Goal: Task Accomplishment & Management: Complete application form

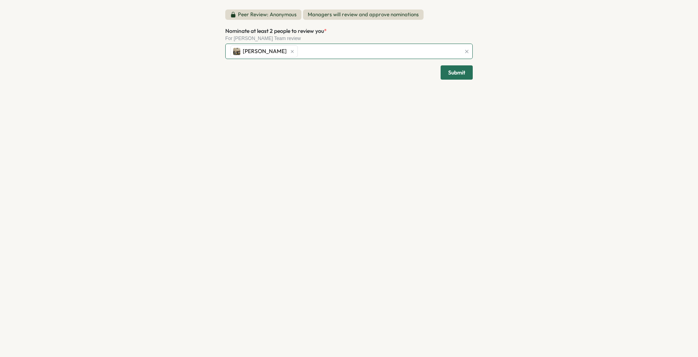
click at [334, 51] on div "[PERSON_NAME]" at bounding box center [344, 51] width 232 height 15
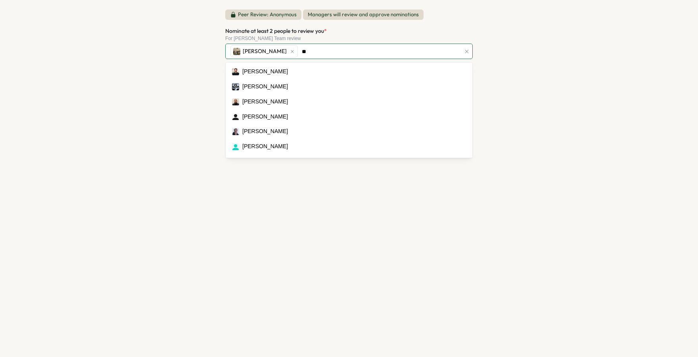
type input "***"
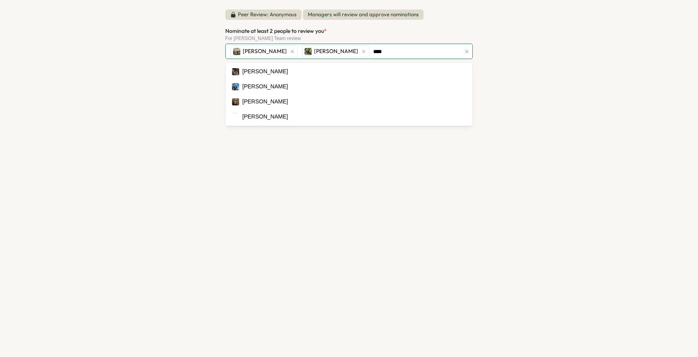
type input "*****"
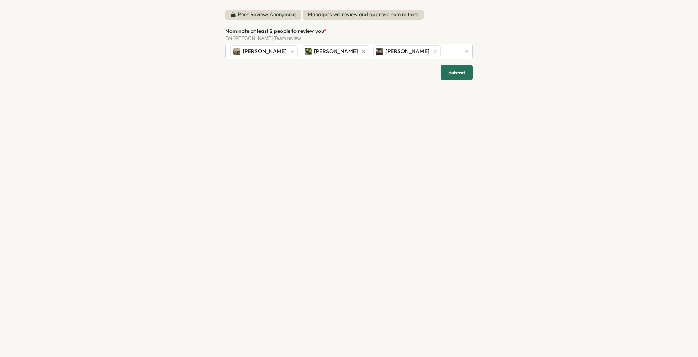
click at [167, 86] on div "Peer Review: Anonymous Managers will review and approve nominations Nominate at…" at bounding box center [349, 178] width 698 height 357
click at [455, 74] on span "Submit" at bounding box center [456, 72] width 17 height 13
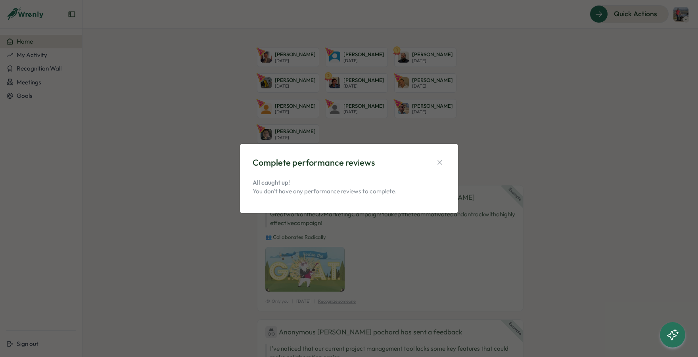
click at [124, 59] on div "Complete performance reviews All caught up! You don't have any performance revi…" at bounding box center [349, 178] width 698 height 357
click at [445, 162] on button "button" at bounding box center [439, 162] width 11 height 11
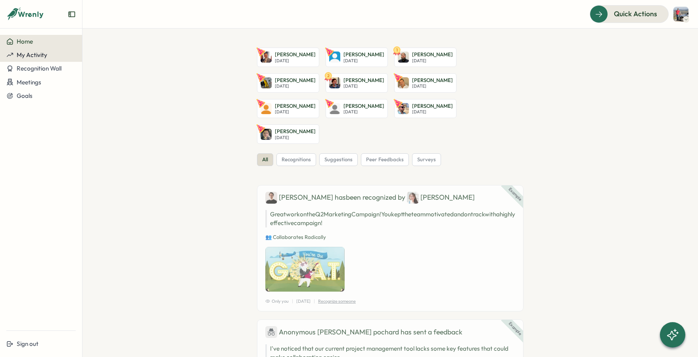
click at [29, 53] on span "My Activity" at bounding box center [32, 55] width 31 height 8
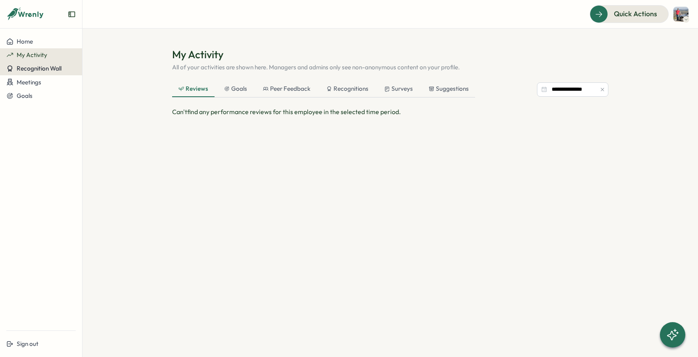
click at [19, 69] on span "Recognition Wall" at bounding box center [39, 69] width 45 height 8
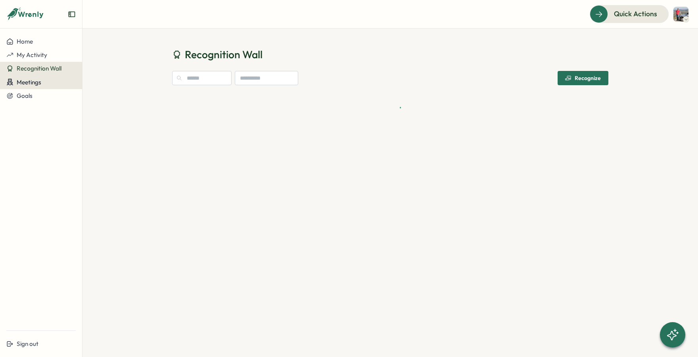
click at [28, 82] on span "Meetings" at bounding box center [29, 83] width 25 height 8
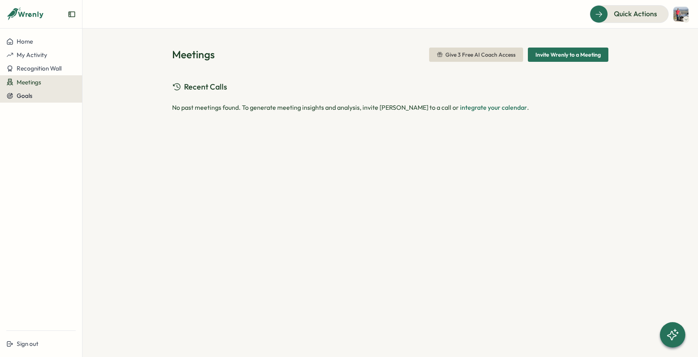
click at [25, 96] on span "Goals" at bounding box center [25, 96] width 16 height 8
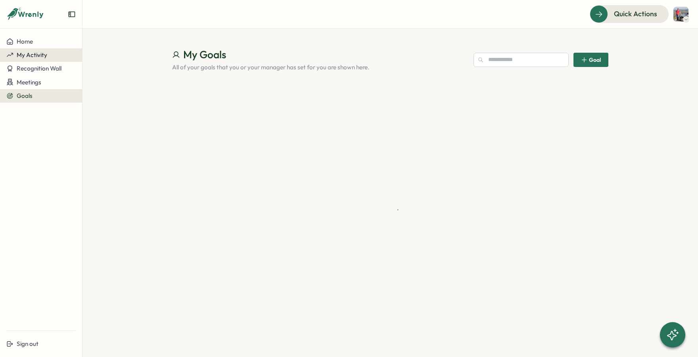
click at [17, 52] on span "My Activity" at bounding box center [32, 55] width 31 height 8
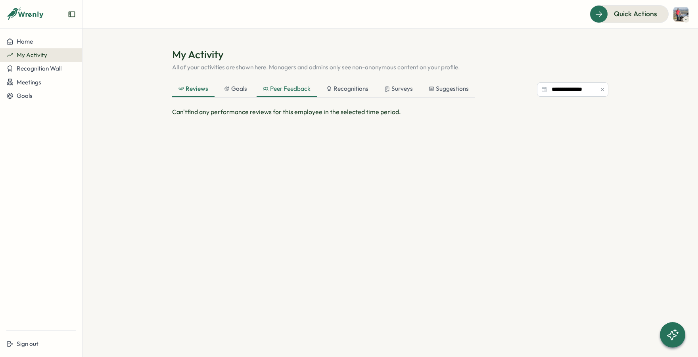
click at [288, 92] on div "Peer Feedback" at bounding box center [287, 88] width 48 height 9
click at [332, 90] on div "Recognitions" at bounding box center [347, 88] width 42 height 9
drag, startPoint x: 383, startPoint y: 87, endPoint x: 395, endPoint y: 88, distance: 12.7
click at [384, 87] on div "Surveys" at bounding box center [398, 89] width 41 height 16
click at [422, 84] on div "Suggestions" at bounding box center [448, 89] width 53 height 16
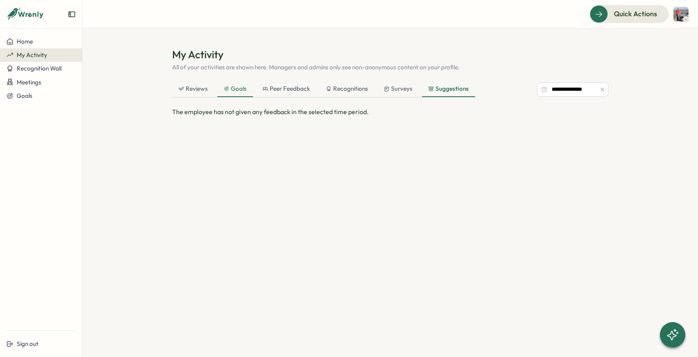
click at [230, 90] on div "Goals" at bounding box center [235, 88] width 23 height 9
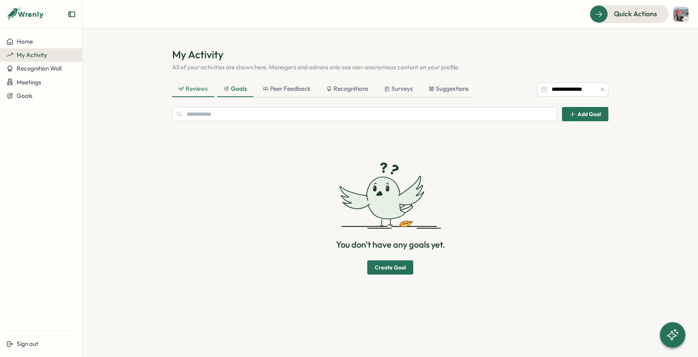
click at [190, 88] on div "Reviews" at bounding box center [193, 88] width 29 height 9
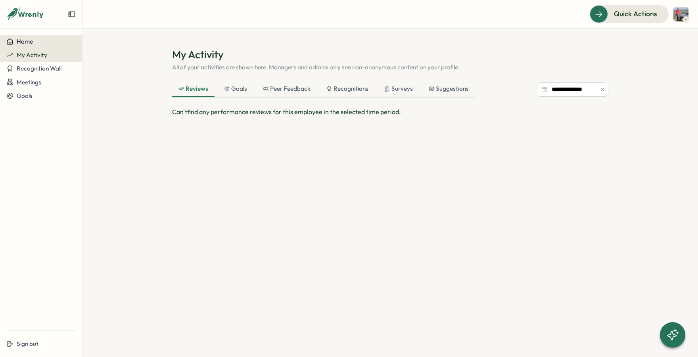
click at [29, 39] on span "Home" at bounding box center [25, 42] width 16 height 8
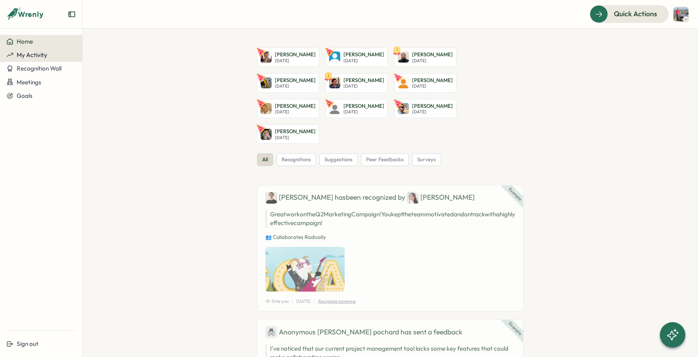
click at [27, 56] on span "My Activity" at bounding box center [32, 55] width 31 height 8
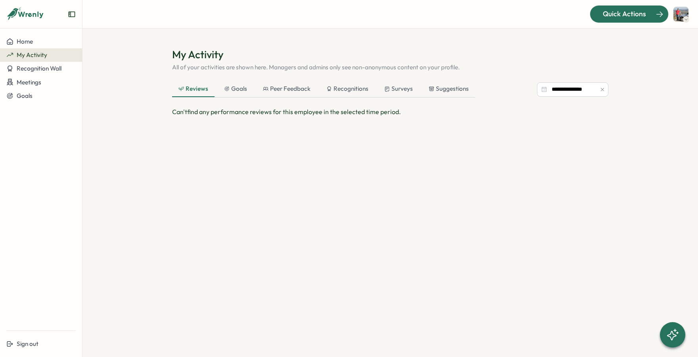
click at [610, 17] on span "Quick Actions" at bounding box center [624, 14] width 43 height 10
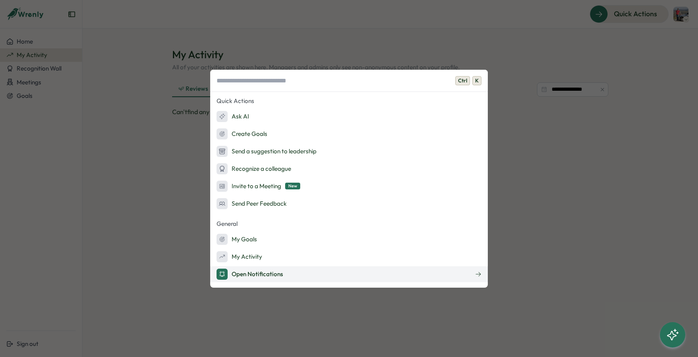
click at [262, 276] on div "Open Notifications" at bounding box center [250, 274] width 67 height 11
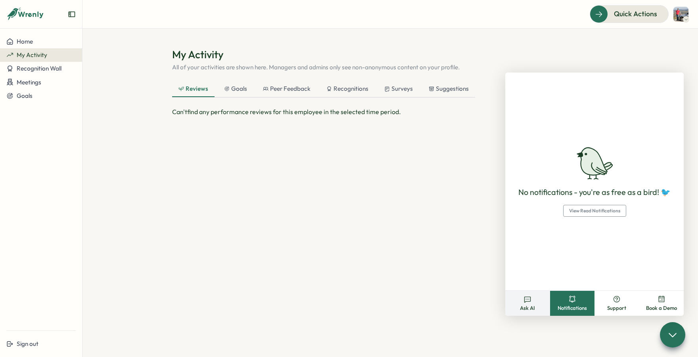
click at [528, 307] on span "Ask AI" at bounding box center [527, 308] width 15 height 7
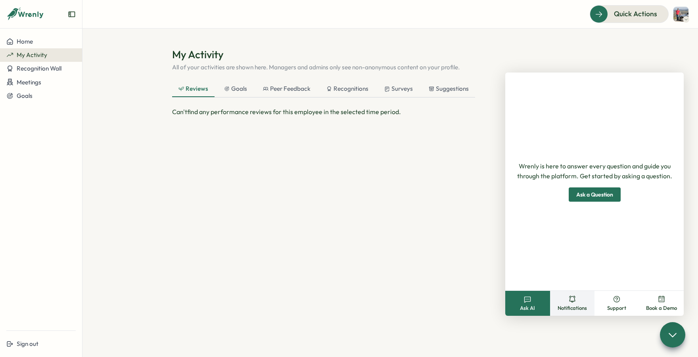
click at [560, 300] on button "Notifications" at bounding box center [572, 303] width 45 height 25
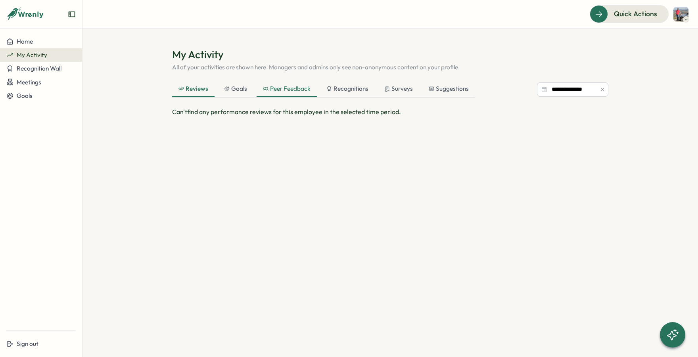
click at [273, 88] on div "Peer Feedback" at bounding box center [287, 88] width 48 height 9
click at [593, 86] on input "**********" at bounding box center [572, 90] width 71 height 14
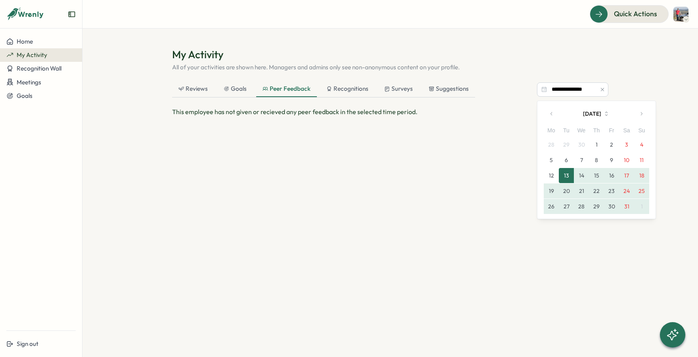
click at [580, 175] on button "14" at bounding box center [581, 175] width 15 height 15
click at [566, 178] on button "13" at bounding box center [566, 175] width 15 height 15
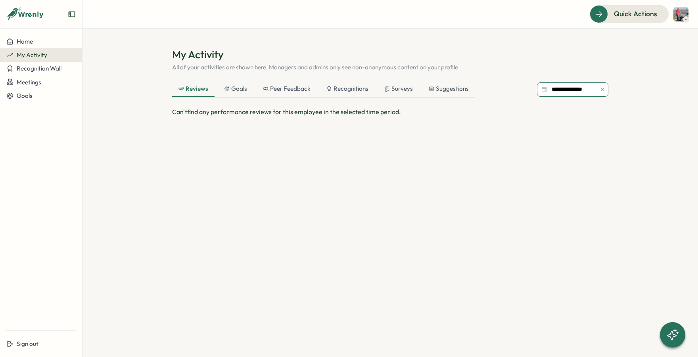
click at [593, 93] on input "**********" at bounding box center [572, 90] width 71 height 14
click at [28, 46] on button "Home" at bounding box center [41, 41] width 82 height 13
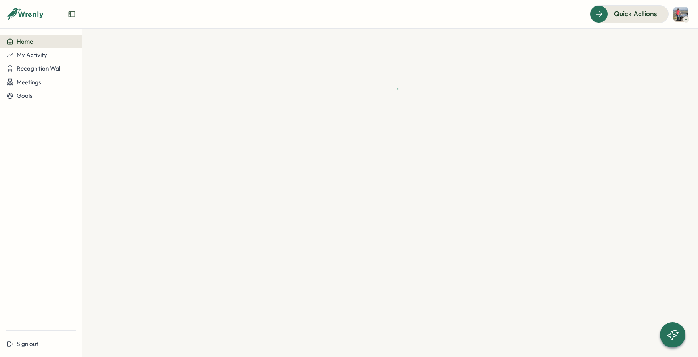
click at [69, 16] on icon "Expand sidebar" at bounding box center [72, 15] width 6 height 6
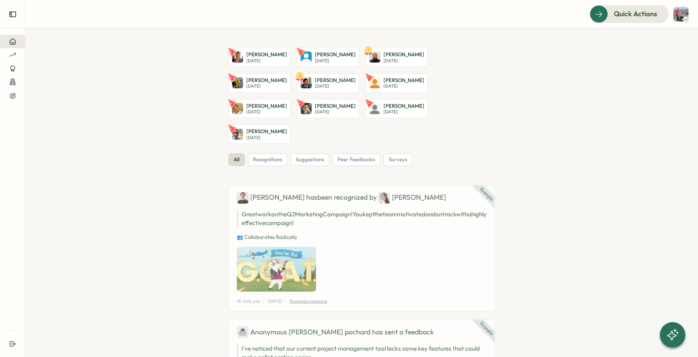
click at [10, 12] on icon "Expand sidebar" at bounding box center [12, 15] width 6 height 6
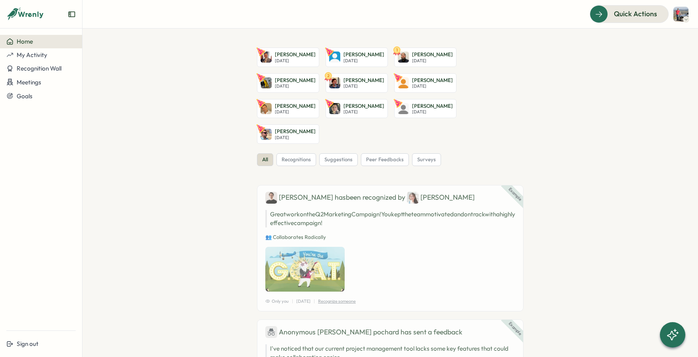
click at [682, 15] on img at bounding box center [681, 14] width 15 height 15
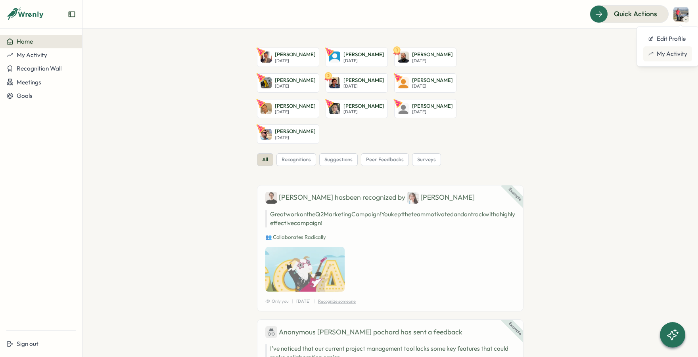
click at [670, 56] on div "My Activity" at bounding box center [667, 54] width 39 height 9
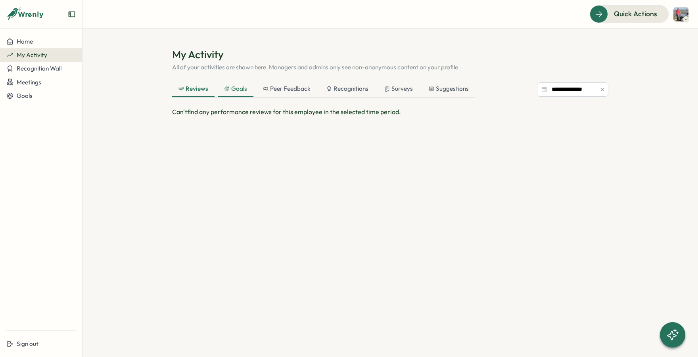
click at [240, 92] on div "Goals" at bounding box center [235, 88] width 23 height 9
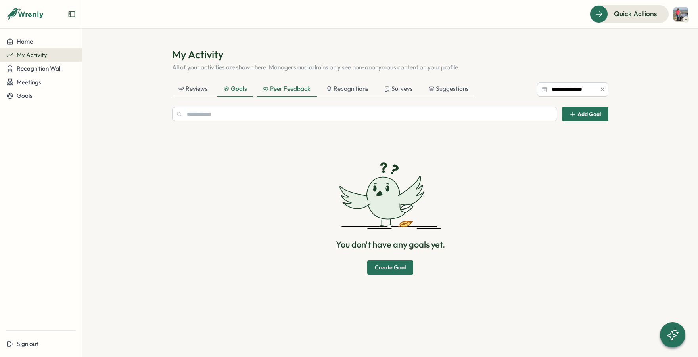
click at [292, 90] on div "Peer Feedback" at bounding box center [287, 88] width 48 height 9
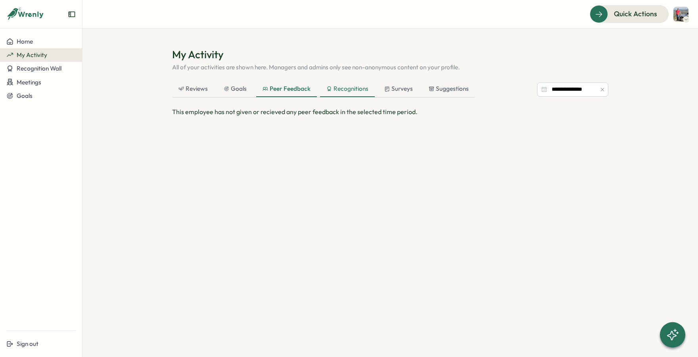
click at [353, 87] on div "Recognitions" at bounding box center [347, 88] width 42 height 9
click at [401, 87] on div "Surveys" at bounding box center [399, 88] width 29 height 9
click at [445, 84] on div "Suggestions" at bounding box center [449, 88] width 40 height 9
click at [551, 160] on div "The employee has not given any feedback in the selected time period." at bounding box center [390, 196] width 436 height 179
click at [603, 89] on icon "button" at bounding box center [602, 89] width 3 height 3
